Goal: Transaction & Acquisition: Purchase product/service

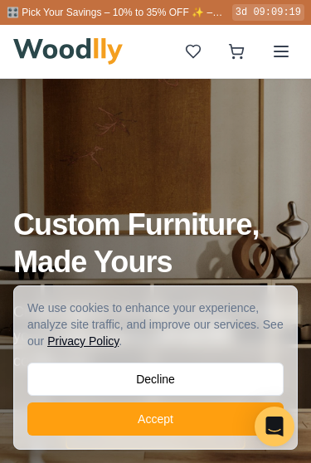
click at [207, 422] on button "Accept" at bounding box center [155, 419] width 256 height 33
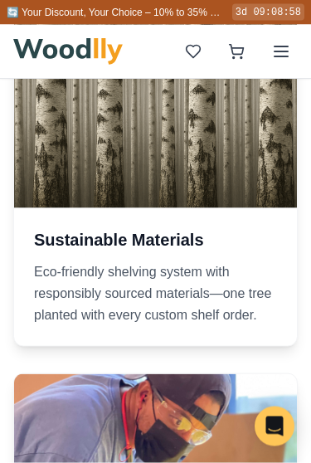
scroll to position [2369, 0]
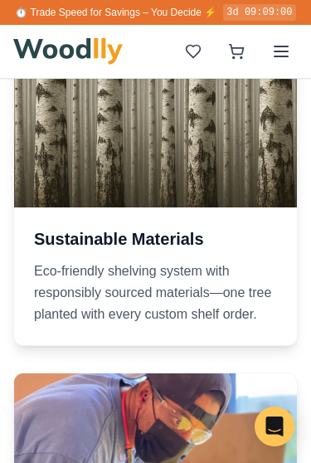
click at [281, 55] on icon at bounding box center [281, 51] width 20 height 20
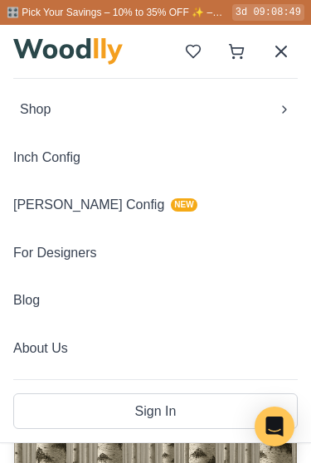
click at [286, 103] on icon at bounding box center [284, 109] width 13 height 13
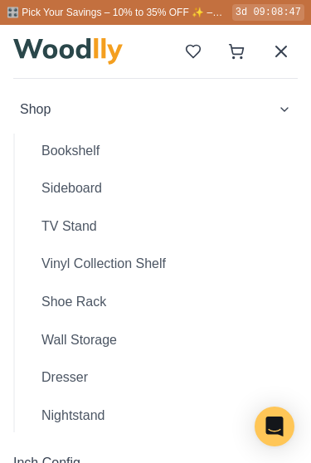
click at [86, 227] on button "TV Stand" at bounding box center [163, 226] width 270 height 35
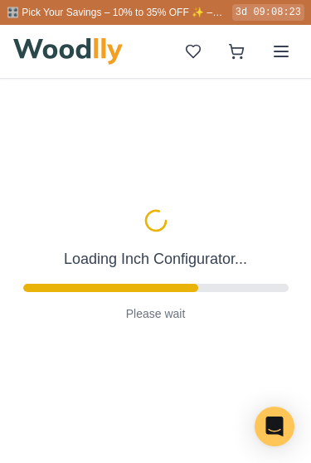
type input "54"
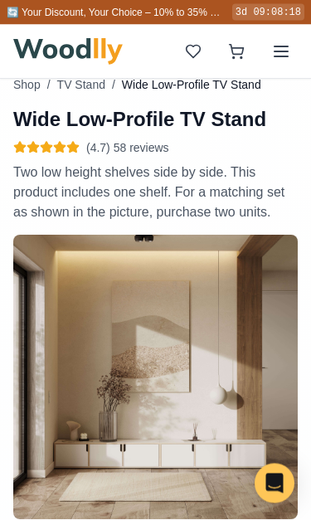
scroll to position [656, 0]
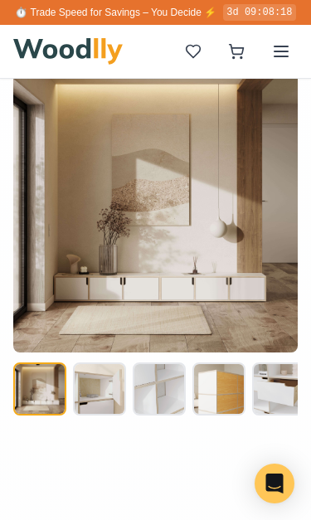
click at [230, 402] on button at bounding box center [219, 389] width 53 height 53
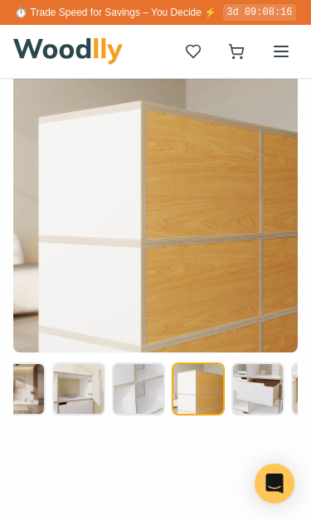
scroll to position [0, 37]
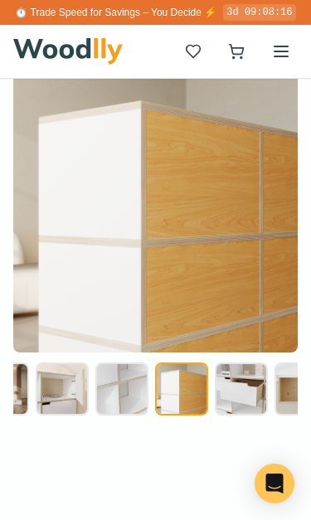
click at [246, 404] on button at bounding box center [241, 389] width 53 height 53
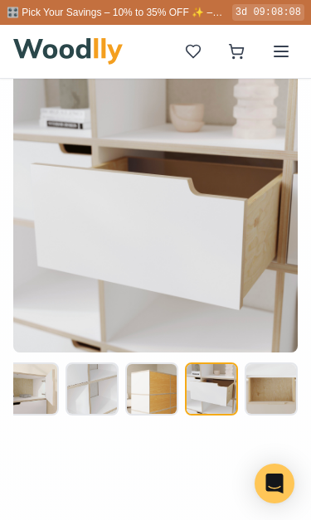
scroll to position [0, 67]
click at [276, 408] on button at bounding box center [271, 389] width 53 height 53
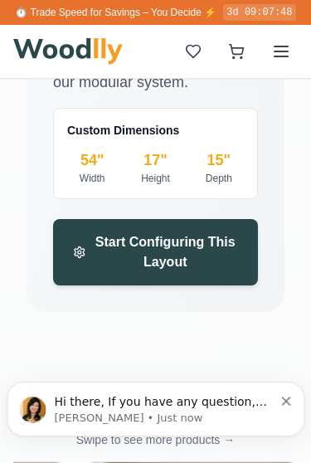
scroll to position [3415, 0]
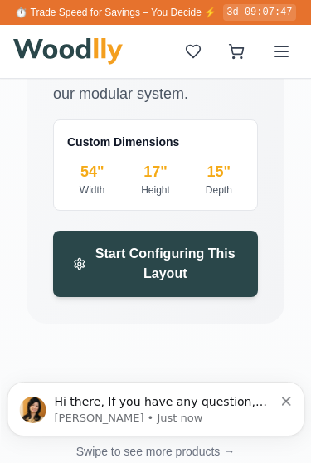
click at [238, 278] on button "Start Configuring This Layout" at bounding box center [155, 264] width 205 height 66
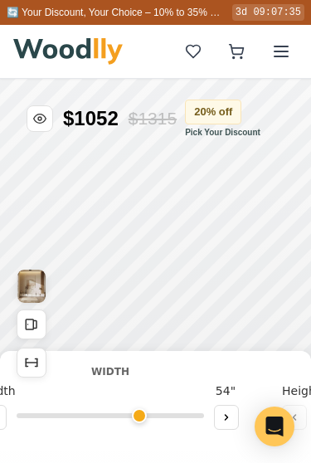
scroll to position [0, 49]
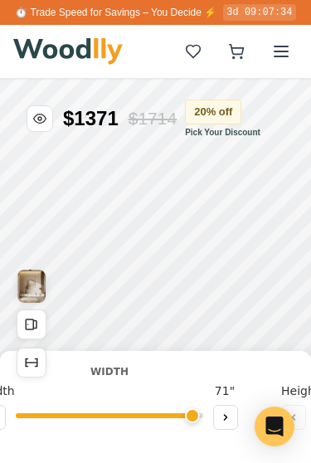
type input "72"
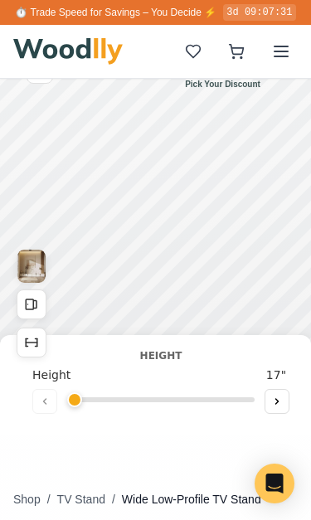
scroll to position [0, 305]
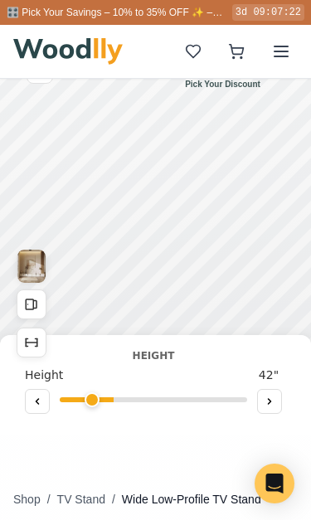
type input "1"
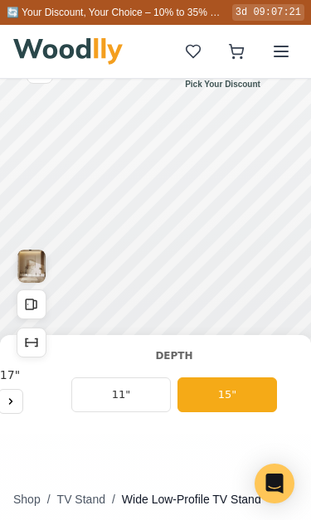
scroll to position [0, 573]
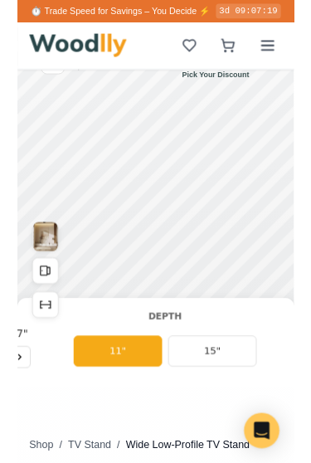
scroll to position [0, 0]
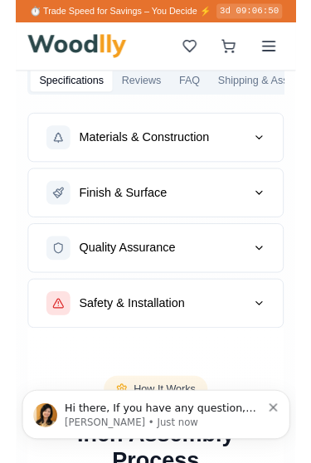
scroll to position [1105, 0]
